Goal: Task Accomplishment & Management: Use online tool/utility

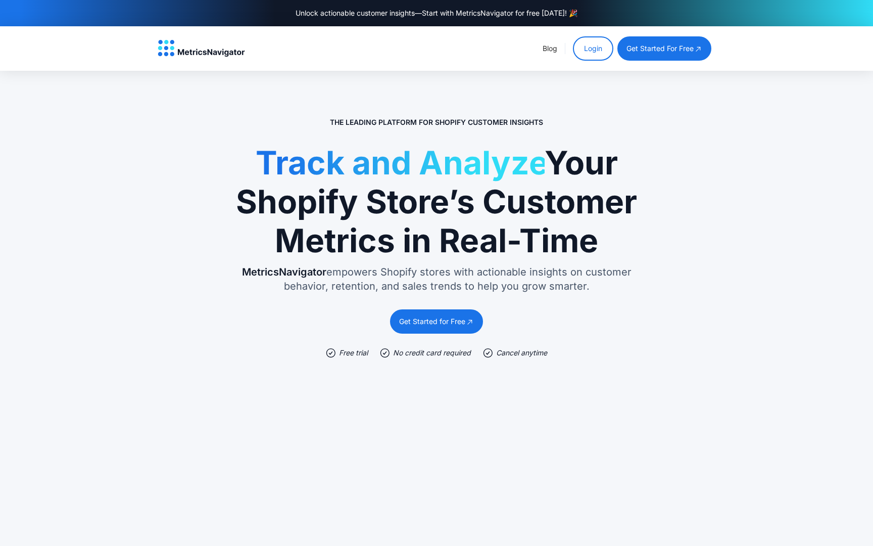
click at [608, 49] on link "Login" at bounding box center [593, 48] width 40 height 24
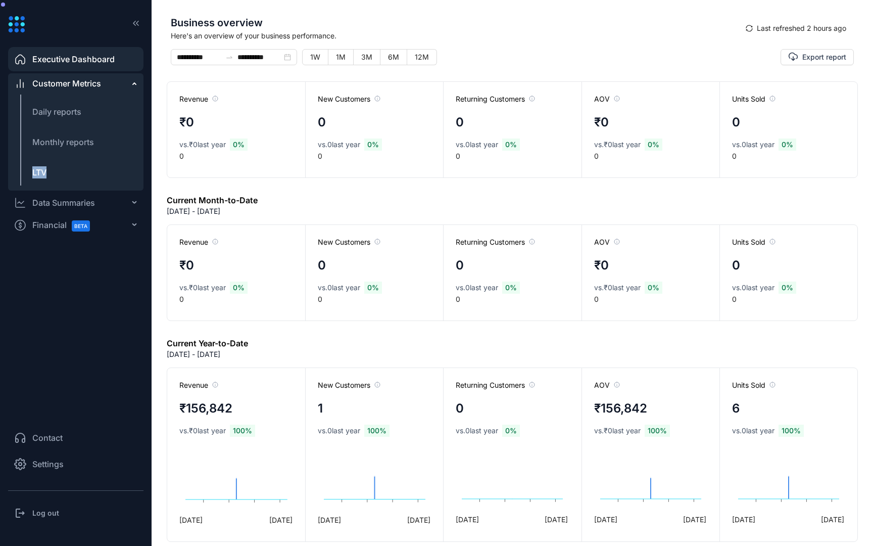
click at [46, 166] on span "LTV" at bounding box center [39, 172] width 14 height 12
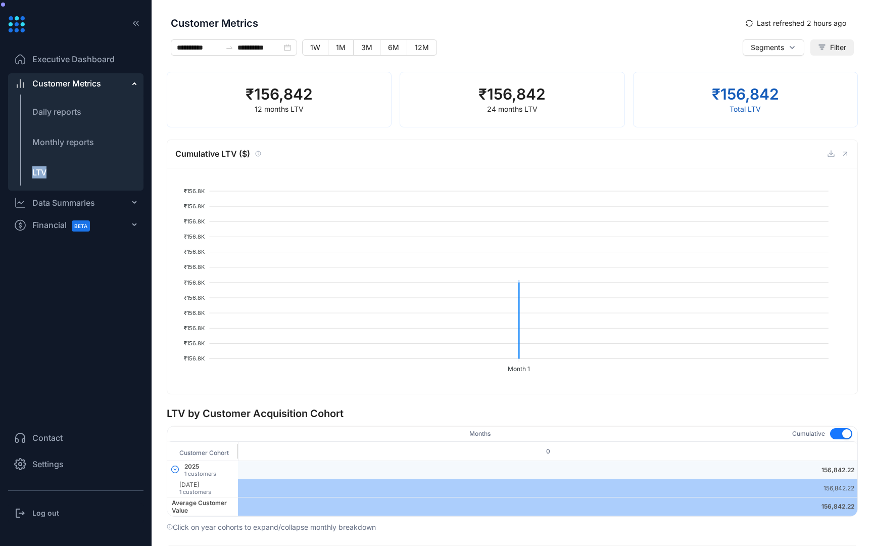
click at [834, 42] on span "Filter" at bounding box center [838, 47] width 16 height 11
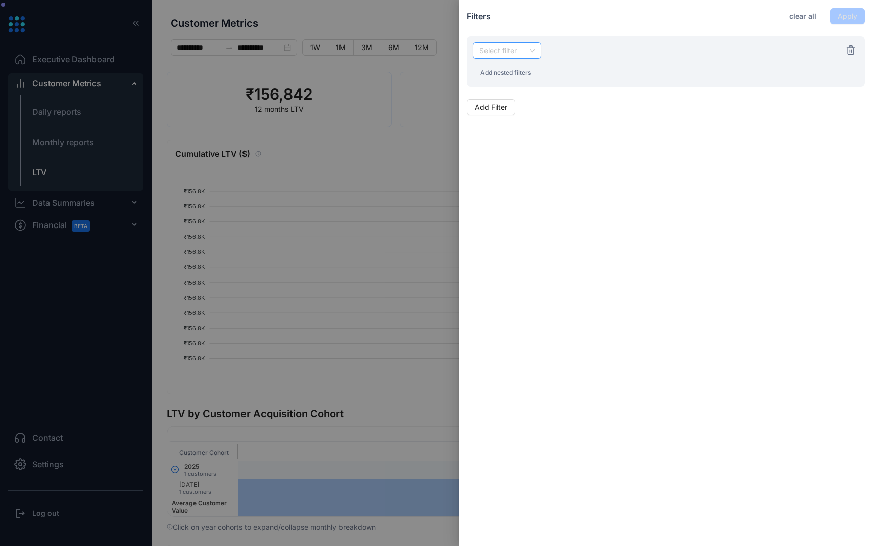
click at [498, 56] on input "search" at bounding box center [507, 50] width 56 height 15
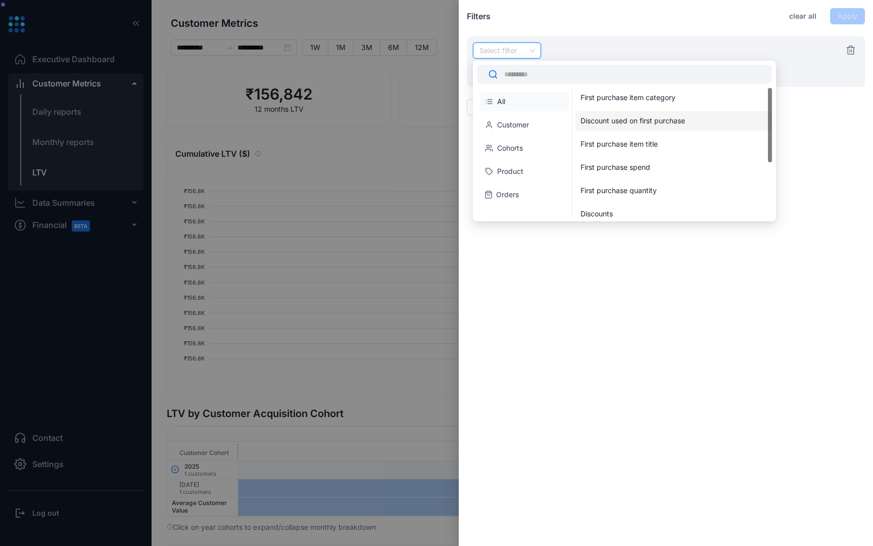
click at [601, 125] on div "Discount used on first purchase" at bounding box center [671, 121] width 182 height 10
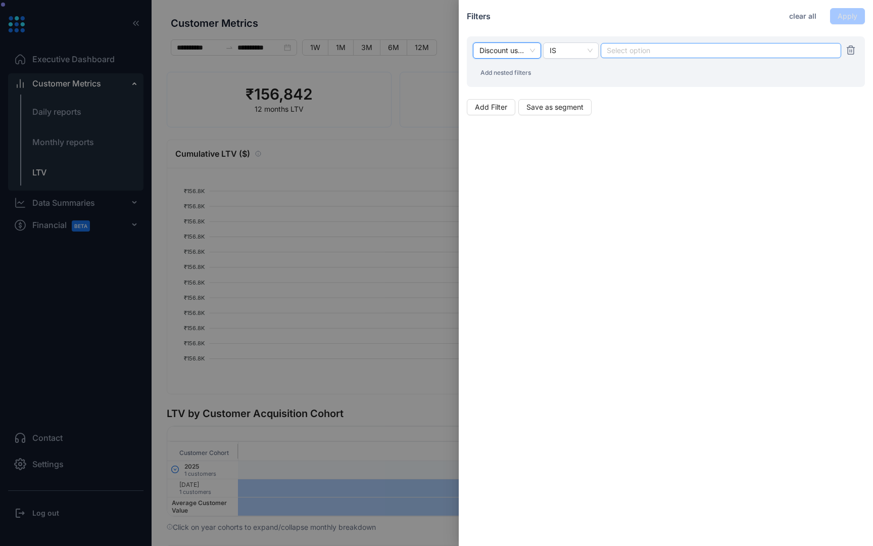
click at [627, 53] on div at bounding box center [720, 50] width 227 height 7
click at [567, 80] on div "Discount used on first purchase IS Select option Add nested filters" at bounding box center [666, 61] width 398 height 51
click at [302, 114] on div at bounding box center [436, 273] width 873 height 546
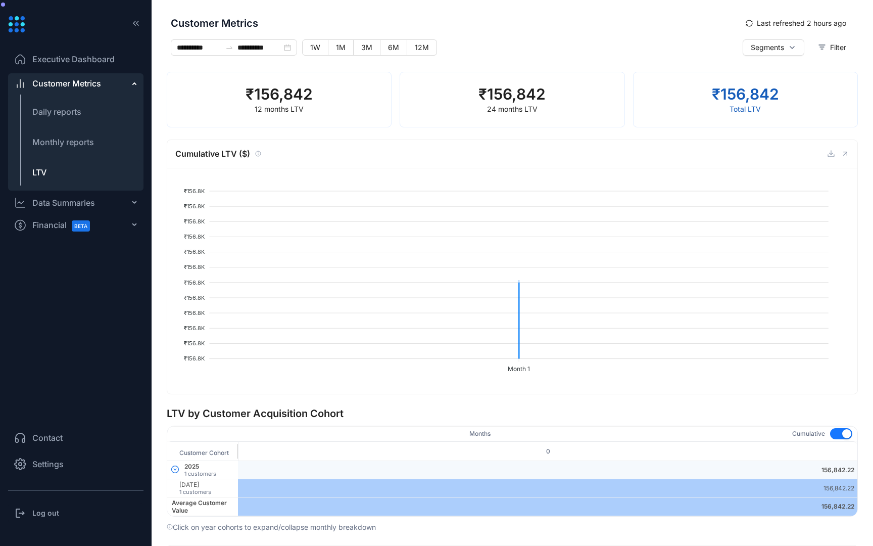
click at [44, 514] on h3 "Log out" at bounding box center [45, 513] width 27 height 10
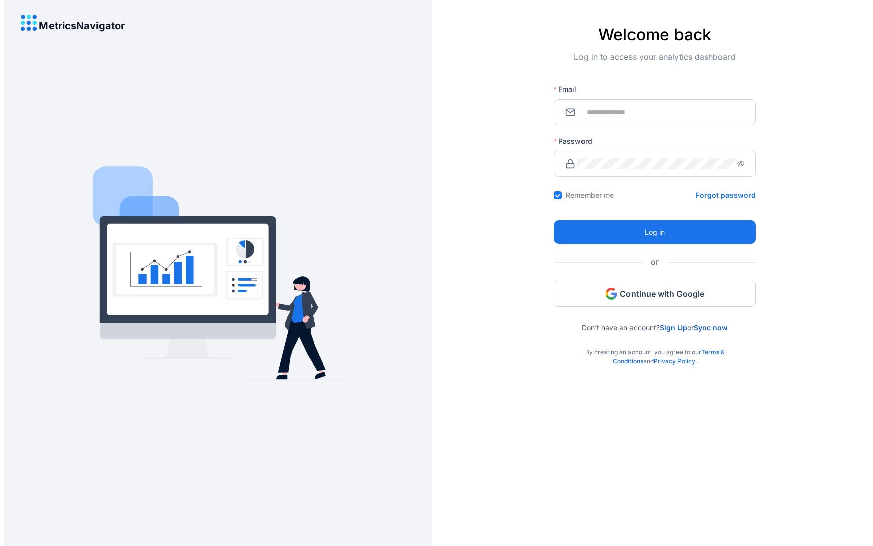
click at [666, 97] on div "Email" at bounding box center [655, 91] width 202 height 15
click at [662, 105] on span at bounding box center [655, 112] width 202 height 26
click at [638, 112] on input "Email" at bounding box center [660, 112] width 167 height 11
type input "**********"
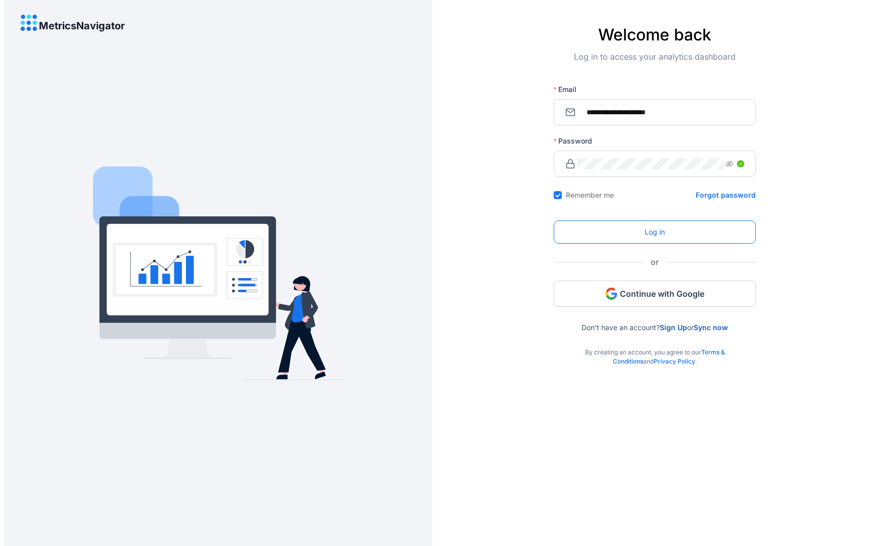
click at [639, 230] on button "Log in" at bounding box center [655, 231] width 202 height 23
